Goal: Task Accomplishment & Management: Manage account settings

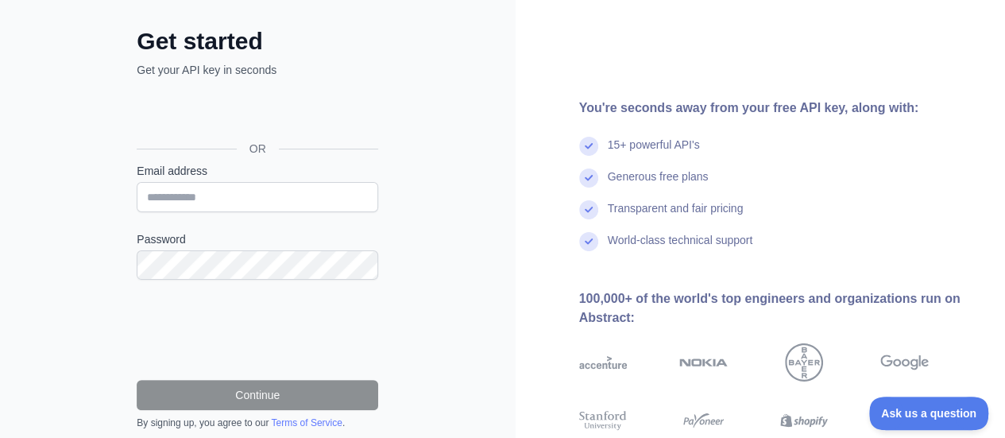
scroll to position [71, 0]
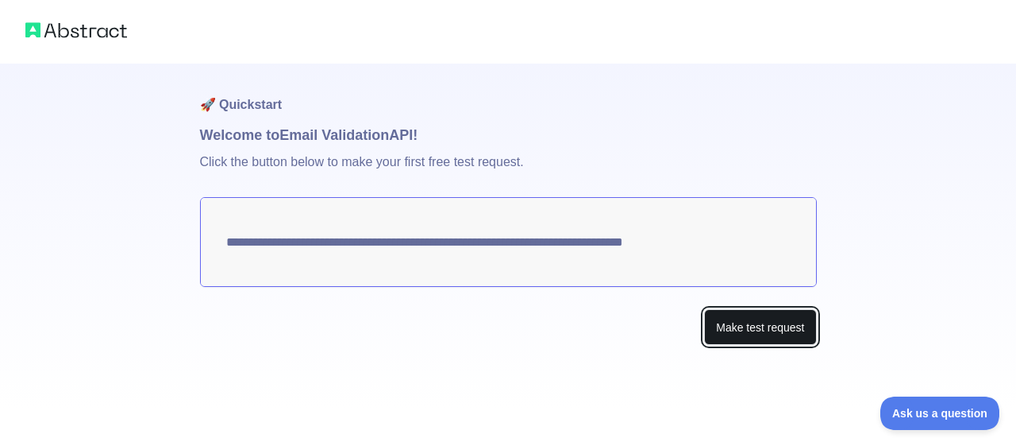
click at [735, 318] on button "Make test request" at bounding box center [760, 327] width 112 height 36
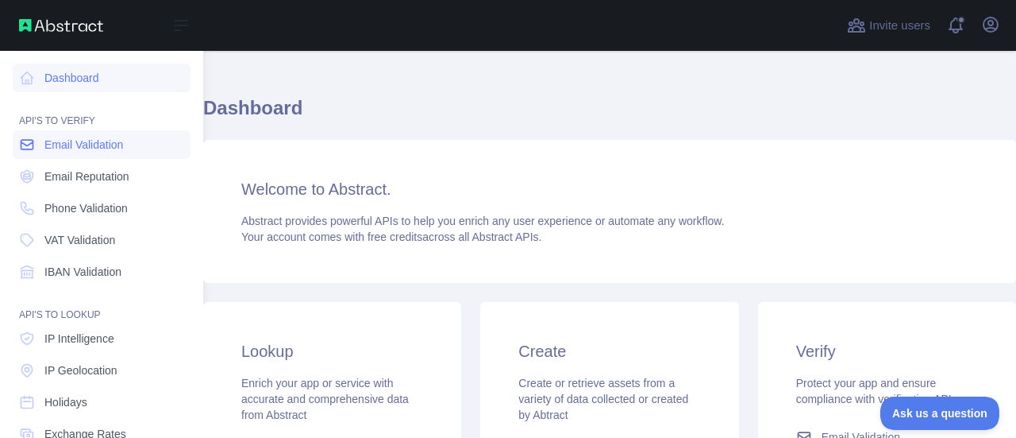
click at [92, 152] on span "Email Validation" at bounding box center [83, 145] width 79 height 16
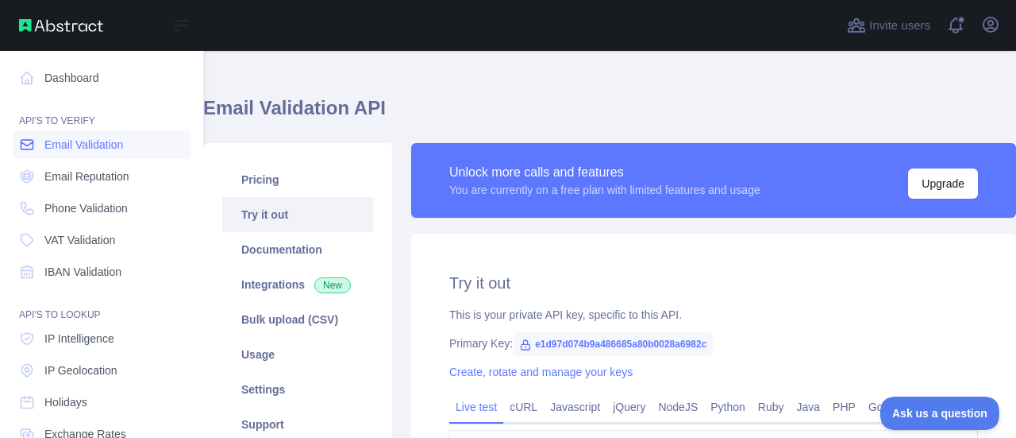
type textarea "**********"
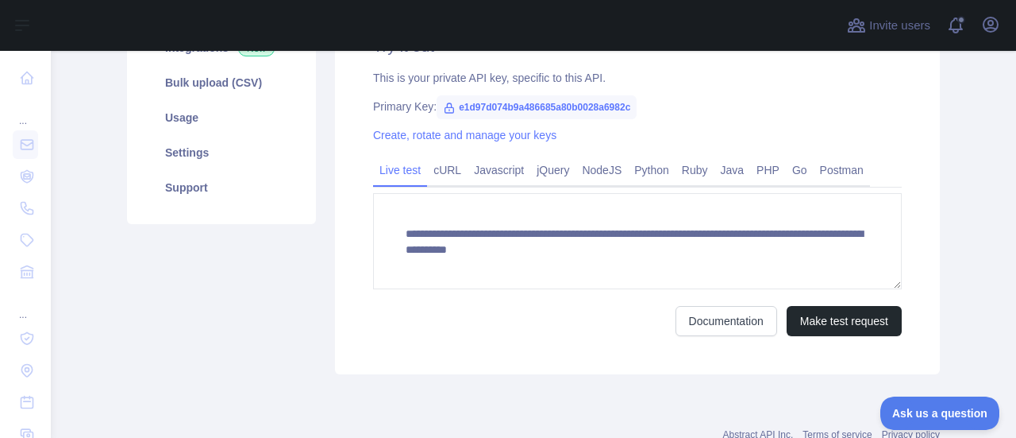
scroll to position [268, 0]
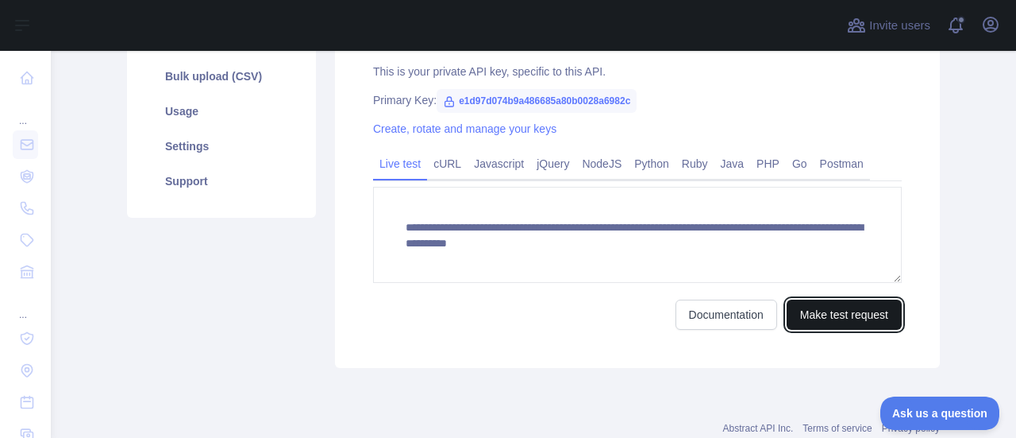
click at [823, 318] on button "Make test request" at bounding box center [844, 314] width 115 height 30
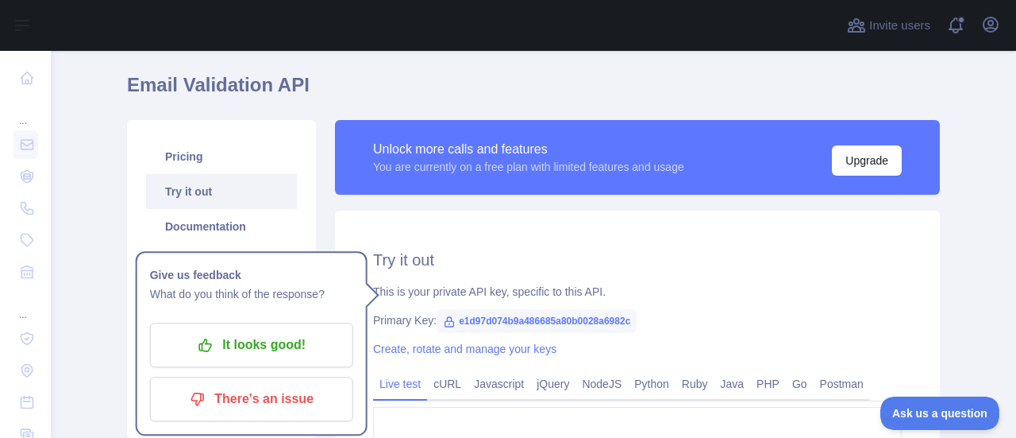
scroll to position [46, 0]
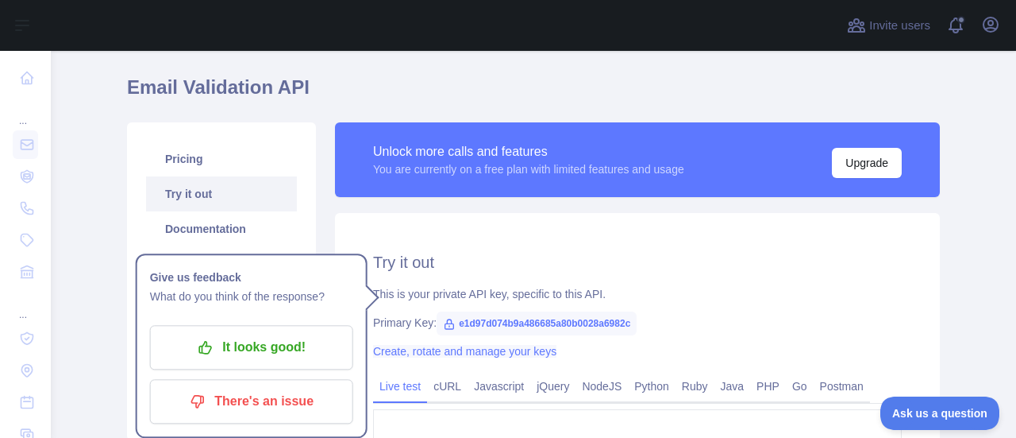
click at [497, 353] on link "Create, rotate and manage your keys" at bounding box center [464, 351] width 183 height 13
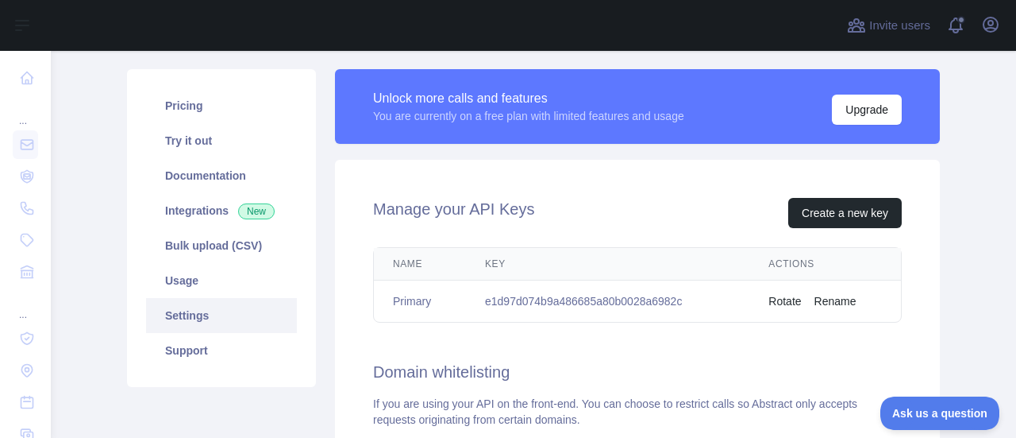
scroll to position [100, 0]
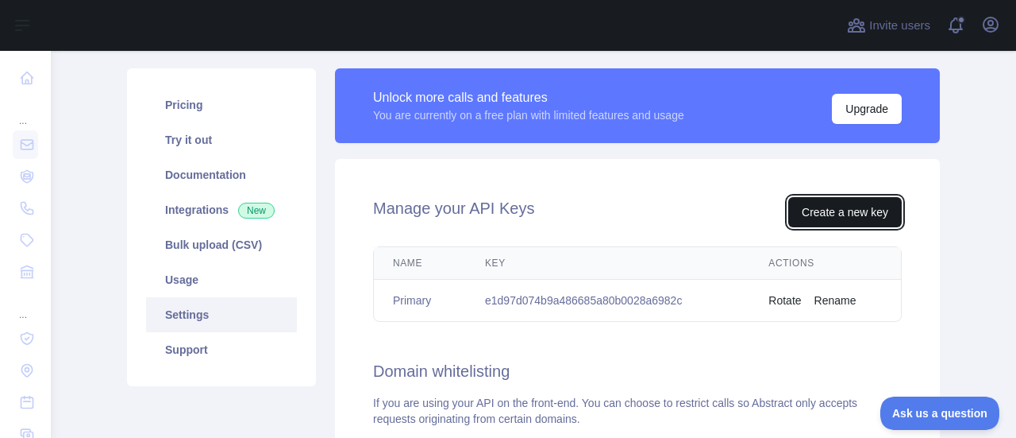
click at [840, 199] on button "Create a new key" at bounding box center [846, 212] width 114 height 30
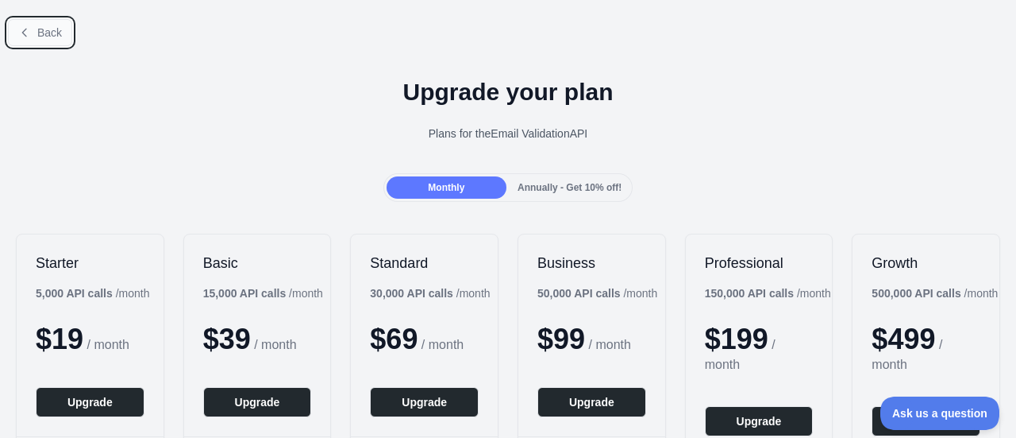
click at [24, 25] on button "Back" at bounding box center [40, 32] width 64 height 27
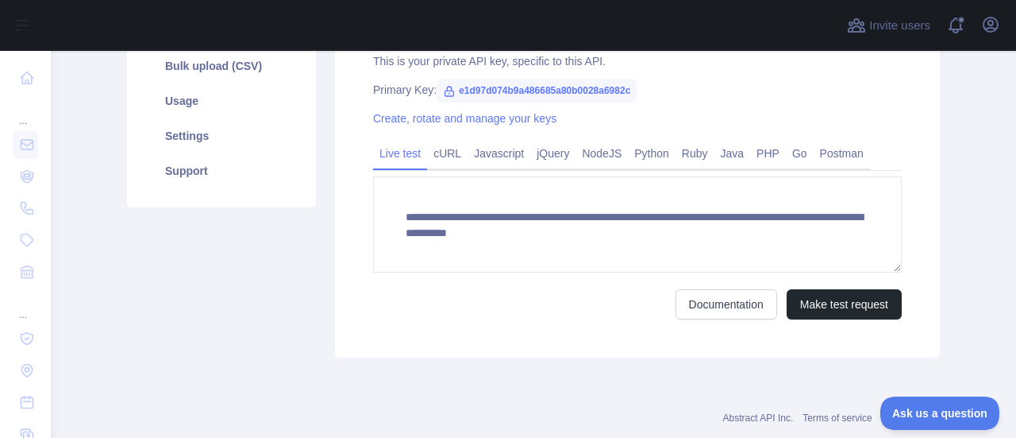
scroll to position [314, 0]
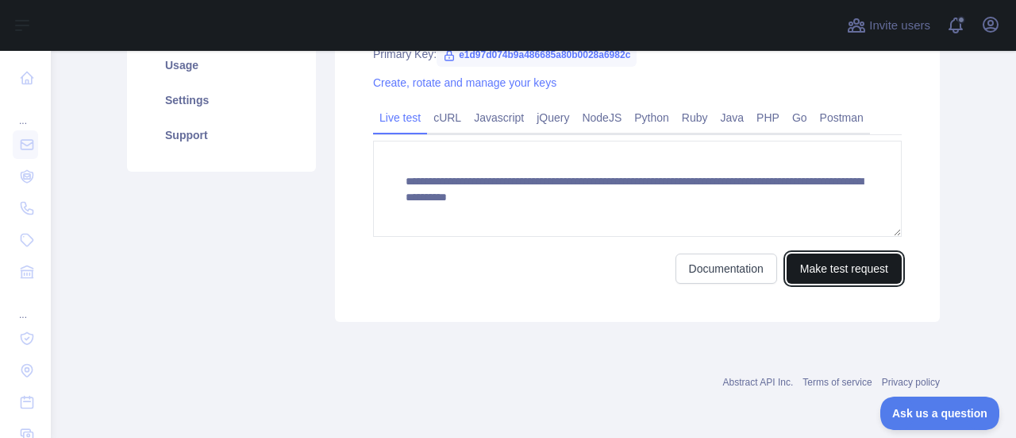
click at [823, 268] on button "Make test request" at bounding box center [844, 268] width 115 height 30
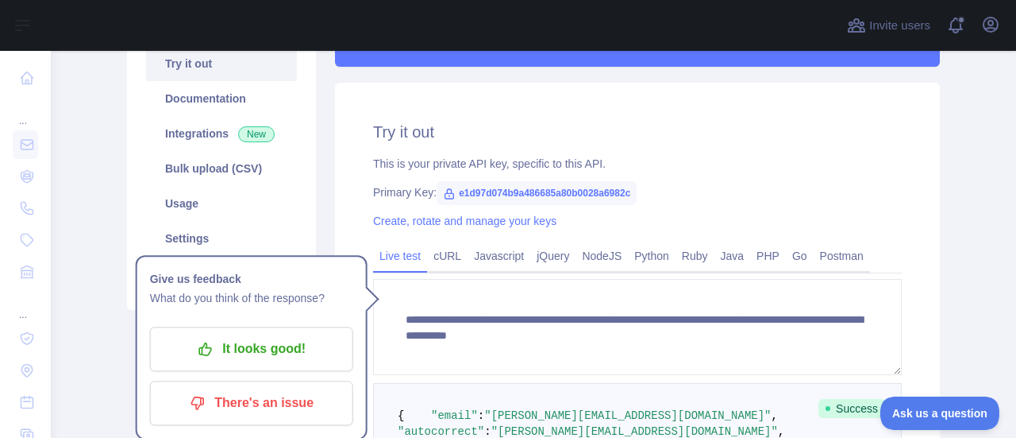
scroll to position [178, 0]
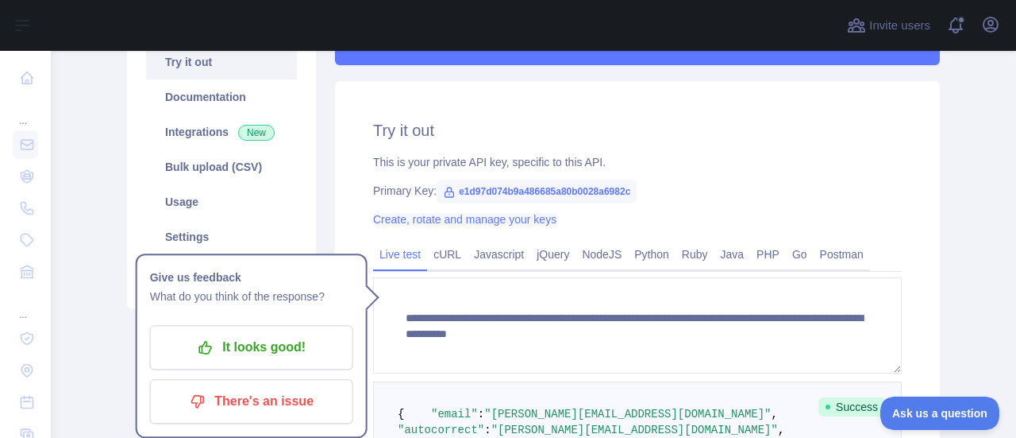
click at [521, 215] on link "Create, rotate and manage your keys" at bounding box center [464, 219] width 183 height 13
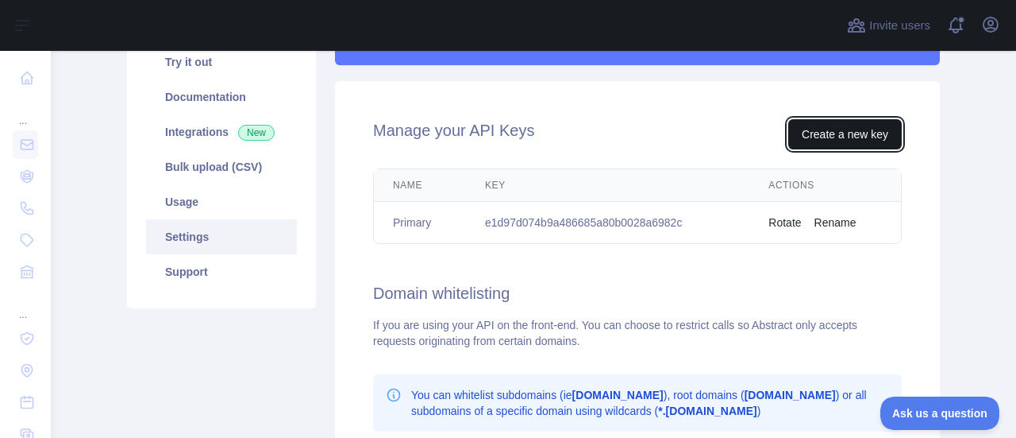
click at [892, 137] on button "Create a new key" at bounding box center [846, 134] width 114 height 30
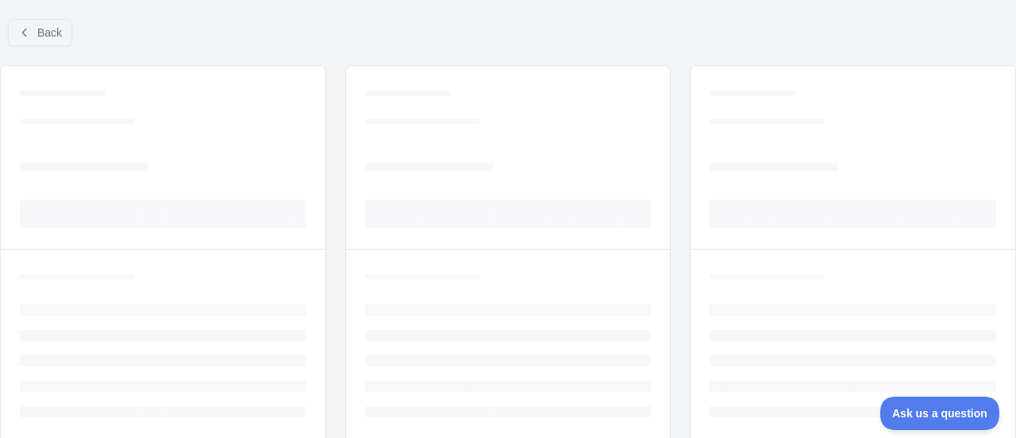
scroll to position [165, 0]
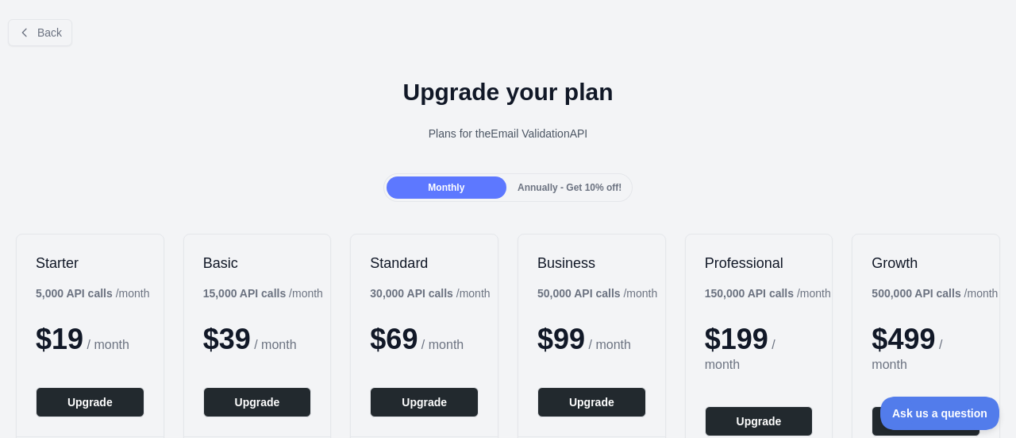
click at [584, 190] on span "Annually - Get 10% off!" at bounding box center [570, 187] width 104 height 11
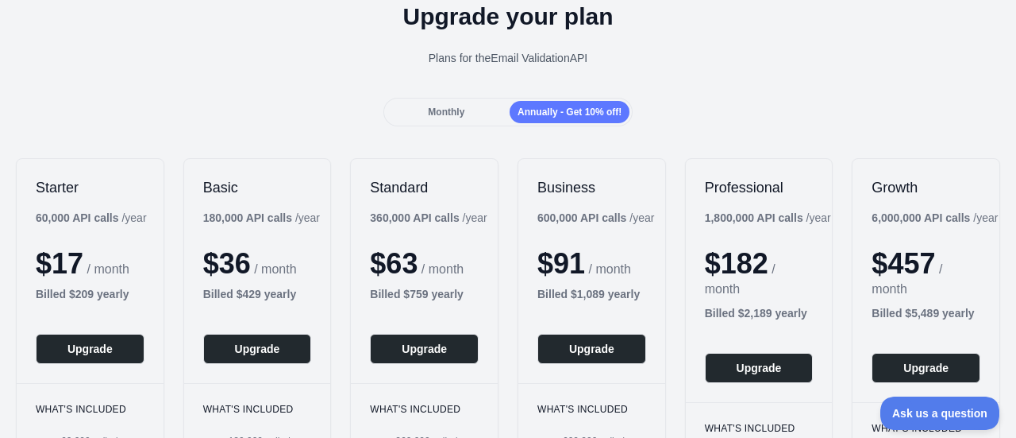
scroll to position [75, 0]
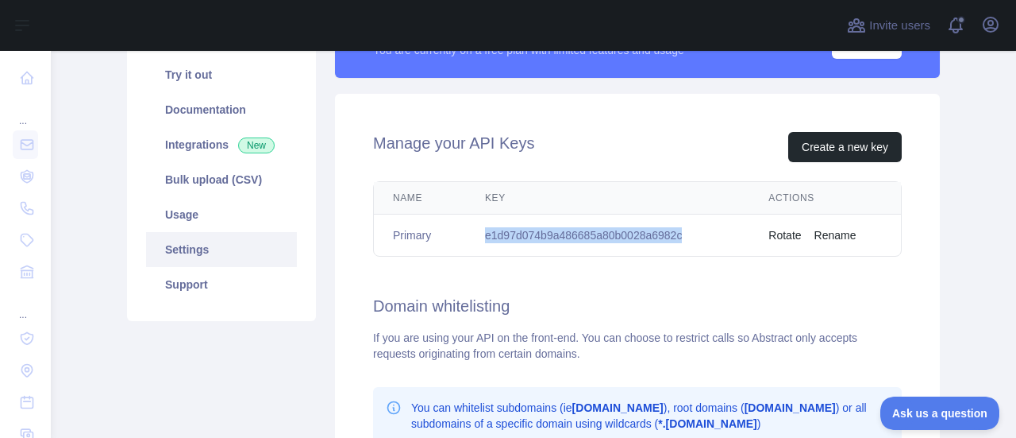
drag, startPoint x: 689, startPoint y: 233, endPoint x: 478, endPoint y: 245, distance: 210.8
click at [478, 245] on td "e1d97d074b9a486685a80b0028a6982c" at bounding box center [608, 235] width 284 height 42
copy td "e1d97d074b9a486685a80b0028a6982c"
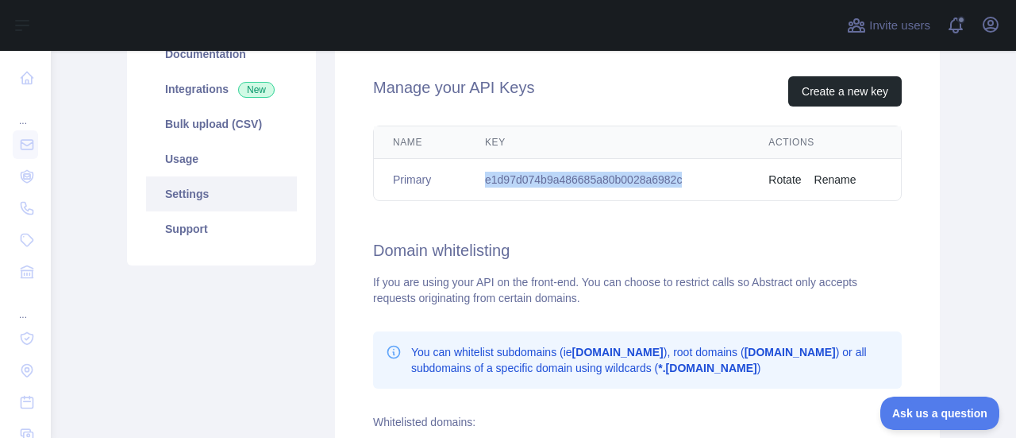
scroll to position [214, 0]
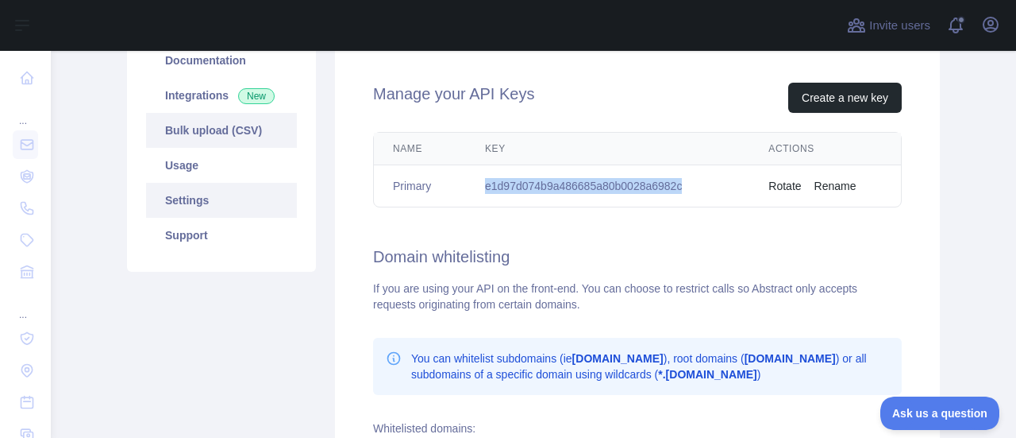
click at [224, 129] on link "Bulk upload (CSV)" at bounding box center [221, 130] width 151 height 35
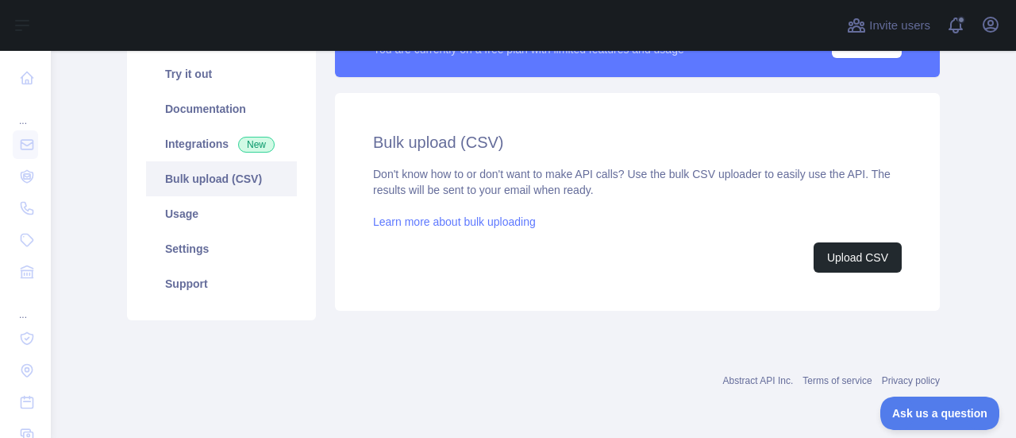
scroll to position [165, 0]
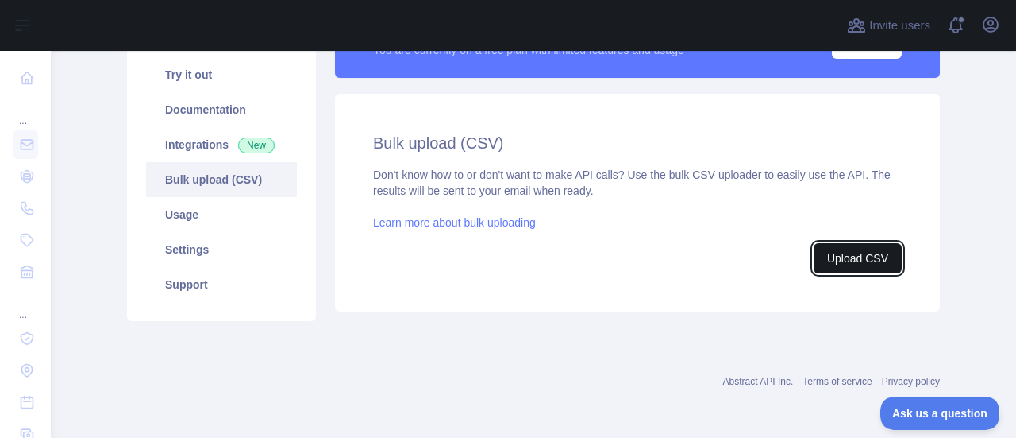
click at [866, 264] on button "Upload CSV" at bounding box center [858, 258] width 88 height 30
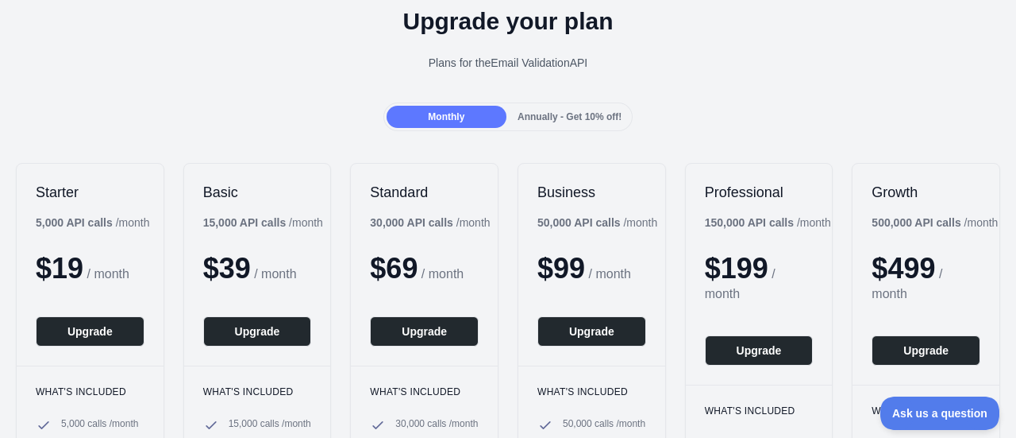
scroll to position [62, 0]
